Goal: Information Seeking & Learning: Learn about a topic

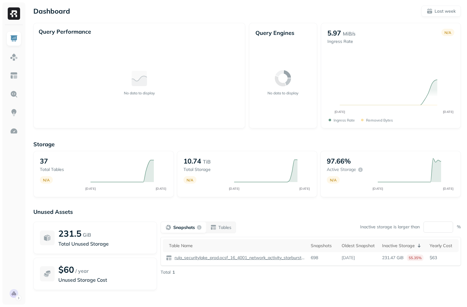
scroll to position [36, 0]
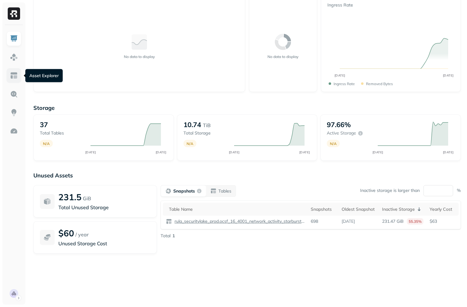
click at [13, 73] on img at bounding box center [14, 76] width 8 height 8
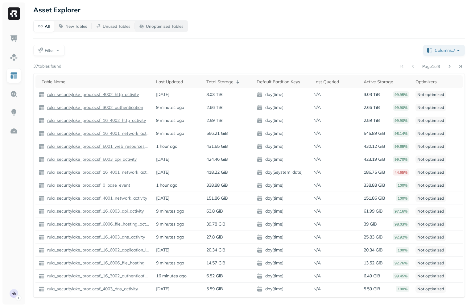
click at [161, 30] on button "Unoptimized Tables" at bounding box center [161, 26] width 53 height 11
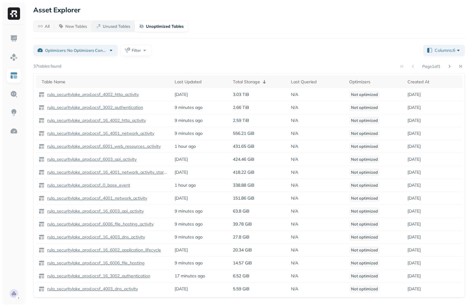
click at [116, 27] on p "Unused Tables" at bounding box center [116, 26] width 27 height 6
click at [73, 25] on p "New Tables" at bounding box center [76, 26] width 22 height 6
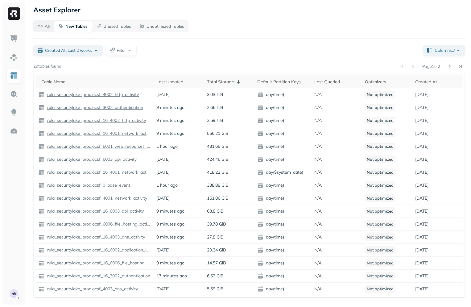
click at [45, 26] on p "All" at bounding box center [47, 26] width 5 height 6
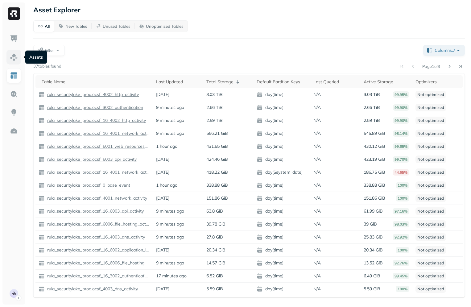
click at [10, 55] on img at bounding box center [14, 57] width 8 height 8
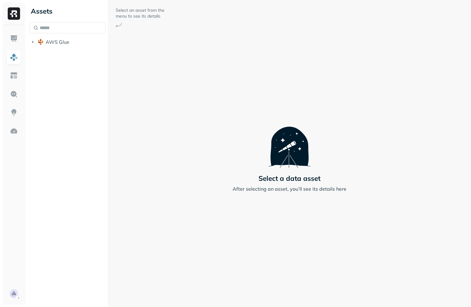
click at [49, 51] on div "Assets AWS Glue" at bounding box center [67, 153] width 81 height 307
click at [57, 44] on span "AWS Glue" at bounding box center [58, 42] width 24 height 6
click at [59, 55] on span "rula_securitylake_prod" at bounding box center [78, 54] width 52 height 6
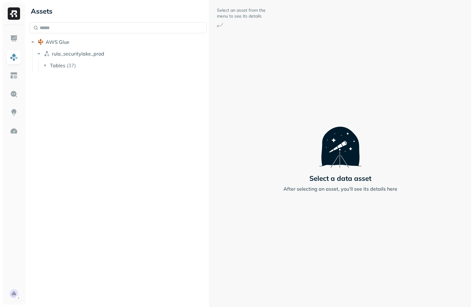
click at [228, 75] on div "Assets AWS Glue rula_securitylake_prod Tables ( 37 ) Select an asset from the m…" at bounding box center [249, 153] width 444 height 307
click at [96, 66] on button "Tables ( 37 )" at bounding box center [124, 66] width 165 height 10
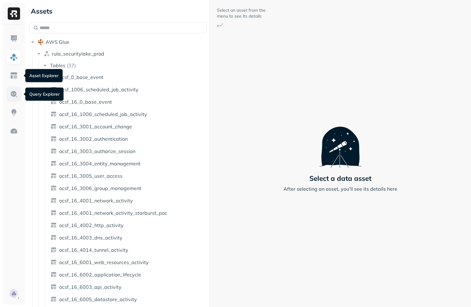
click at [11, 95] on img at bounding box center [14, 94] width 8 height 8
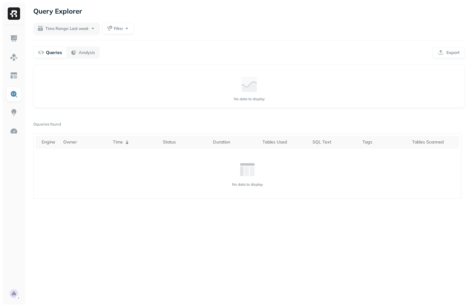
click at [15, 85] on ul at bounding box center [13, 166] width 15 height 270
click at [16, 82] on link at bounding box center [13, 75] width 15 height 15
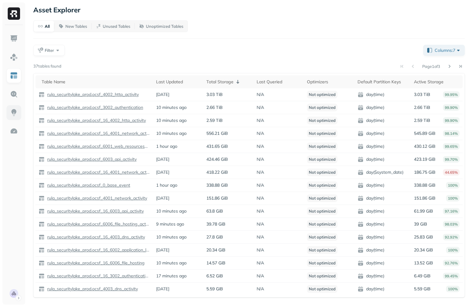
click at [14, 116] on img at bounding box center [14, 113] width 8 height 8
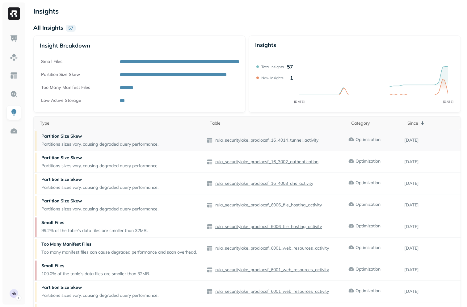
scroll to position [30, 0]
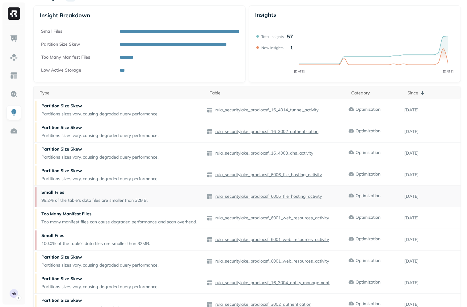
click at [234, 196] on p "rula_securitylake_prod.ocsf_6006_file_hosting_activity" at bounding box center [268, 197] width 108 height 6
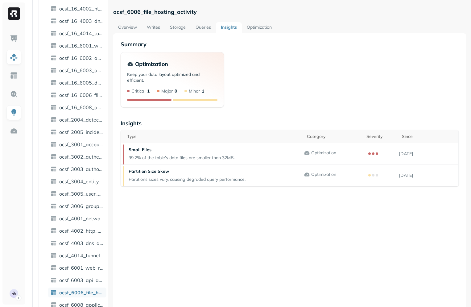
scroll to position [225, 0]
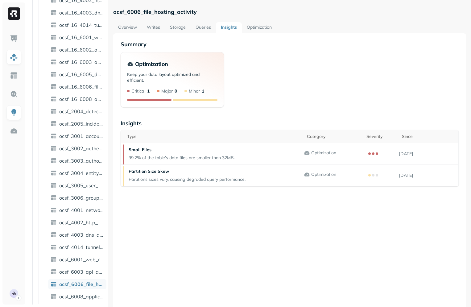
click at [177, 31] on link "Storage" at bounding box center [178, 27] width 26 height 11
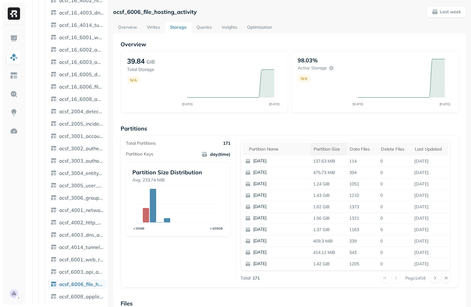
click at [312, 151] on th "Partition size" at bounding box center [329, 149] width 36 height 13
click at [314, 152] on div "Partition size" at bounding box center [331, 148] width 35 height 7
click at [150, 30] on link "Writes" at bounding box center [153, 27] width 23 height 11
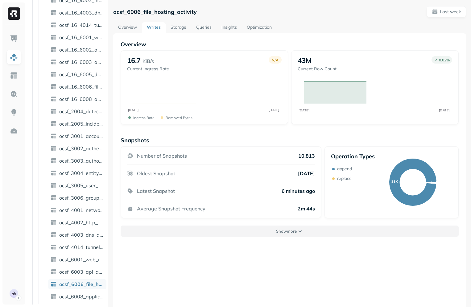
click at [274, 228] on button "Show more" at bounding box center [290, 231] width 338 height 11
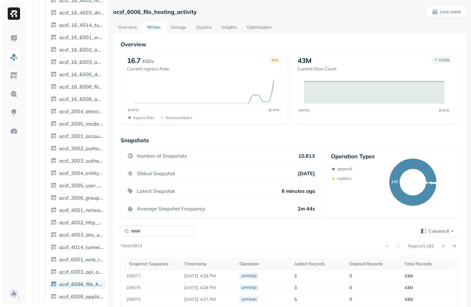
click at [130, 30] on link "Overview" at bounding box center [127, 27] width 29 height 11
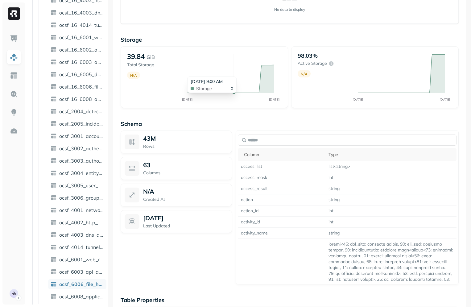
scroll to position [350, 0]
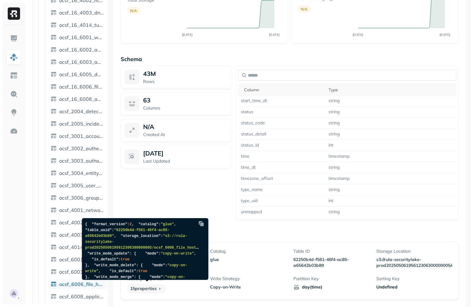
scroll to position [166, 0]
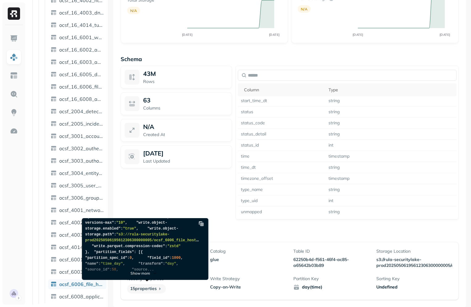
click at [138, 276] on div "Show more" at bounding box center [143, 269] width 123 height 22
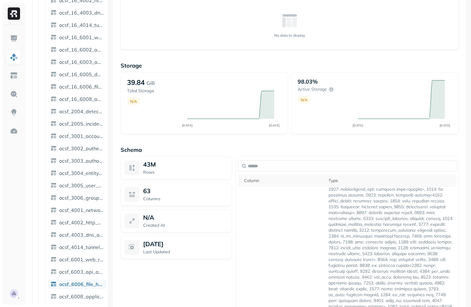
scroll to position [0, 0]
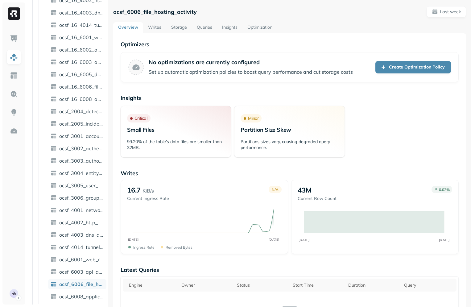
click at [203, 23] on link "Queries" at bounding box center [204, 27] width 25 height 11
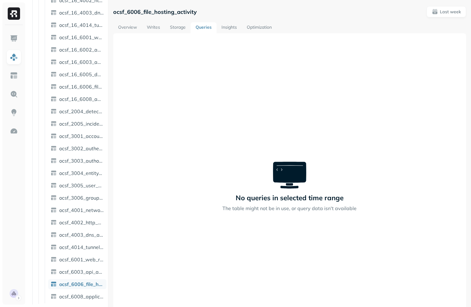
click at [226, 29] on link "Insights" at bounding box center [229, 27] width 25 height 11
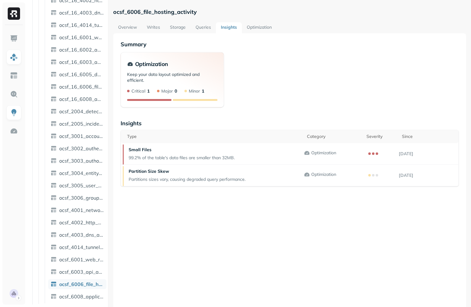
click at [257, 30] on link "Optimization" at bounding box center [259, 27] width 35 height 11
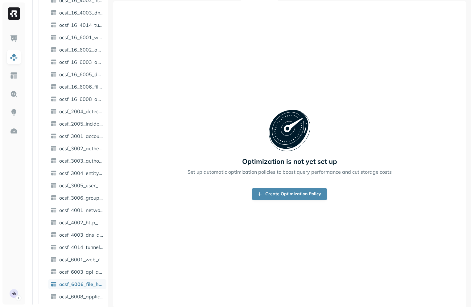
scroll to position [33, 0]
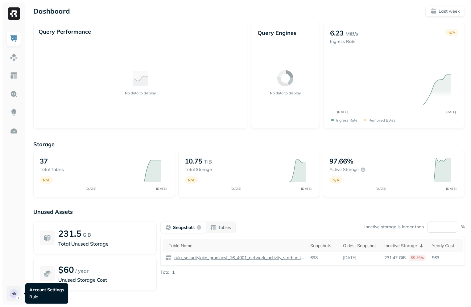
click at [10, 286] on html "Dashboard Last week Query Performance No data to display Query Engines No data …" at bounding box center [235, 172] width 471 height 344
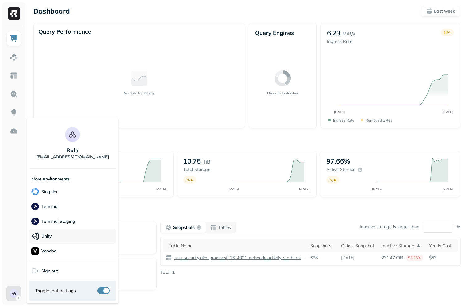
click at [59, 237] on div "Unity" at bounding box center [72, 236] width 87 height 15
